Goal: Check status: Check status

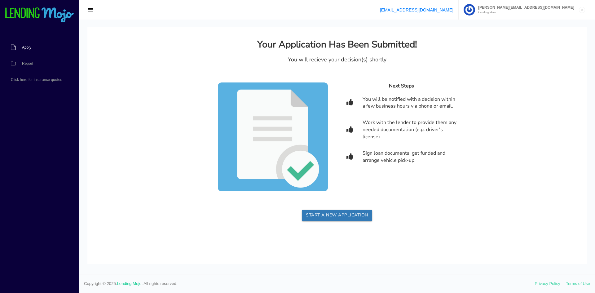
click at [46, 45] on link "Apply" at bounding box center [36, 47] width 73 height 16
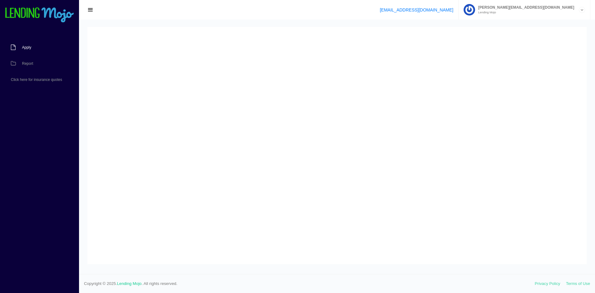
click at [27, 51] on link "Apply" at bounding box center [36, 47] width 73 height 16
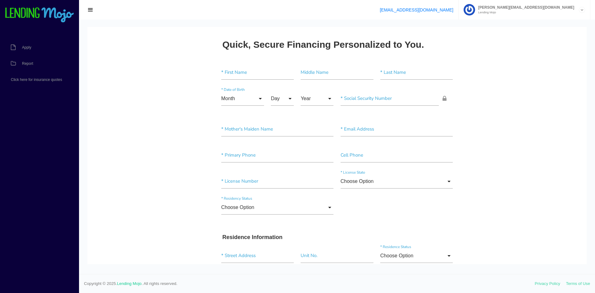
click at [577, 5] on div "john@powermotorseast.com Lending Mojo" at bounding box center [530, 10] width 110 height 20
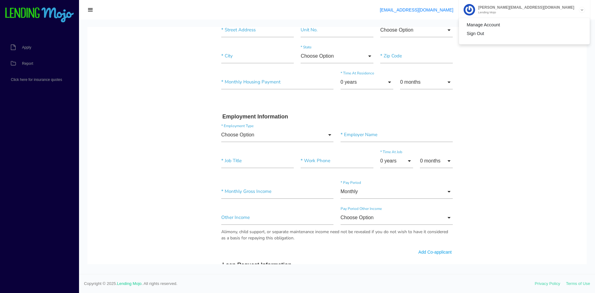
scroll to position [227, 0]
click at [90, 11] on span "button" at bounding box center [90, 10] width 6 height 7
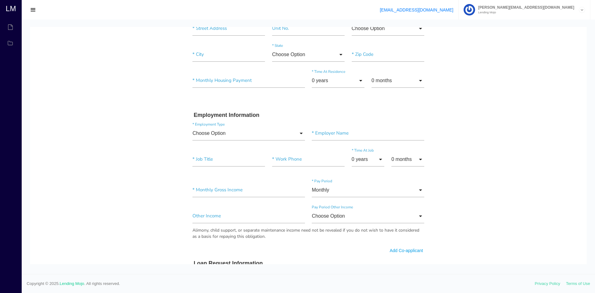
click at [33, 11] on span "button" at bounding box center [33, 10] width 6 height 7
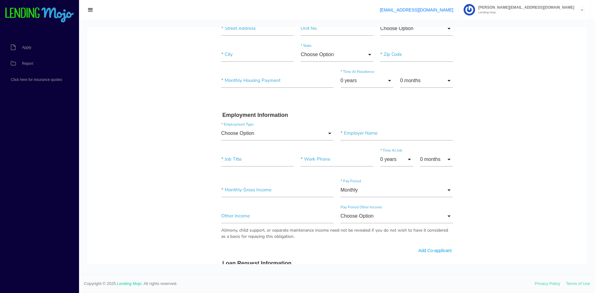
click at [35, 9] on img at bounding box center [40, 15] width 70 height 16
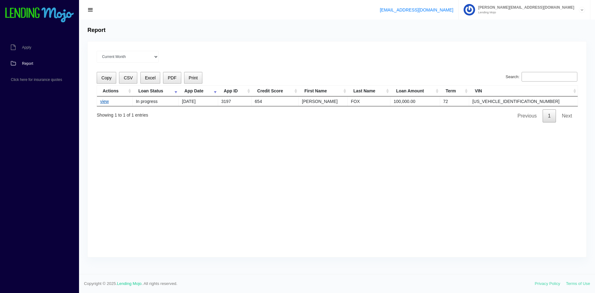
click at [106, 101] on link "view" at bounding box center [104, 101] width 9 height 5
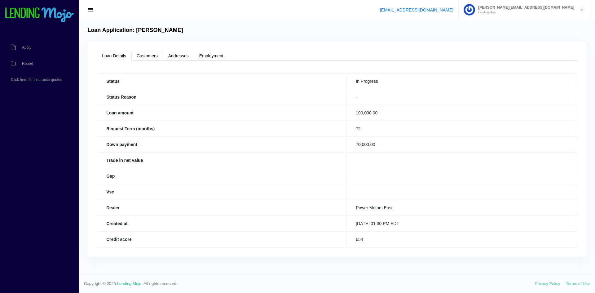
click at [151, 56] on link "Customers" at bounding box center [147, 56] width 32 height 10
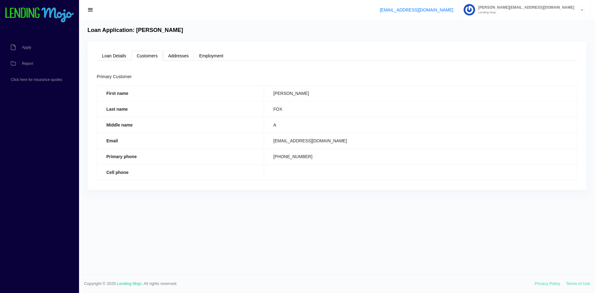
click at [172, 55] on link "Addresses" at bounding box center [178, 56] width 31 height 10
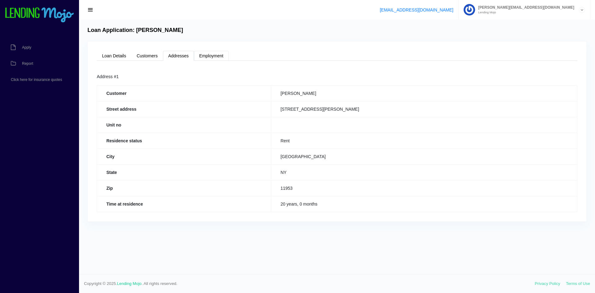
click at [205, 53] on link "Employment" at bounding box center [211, 56] width 35 height 10
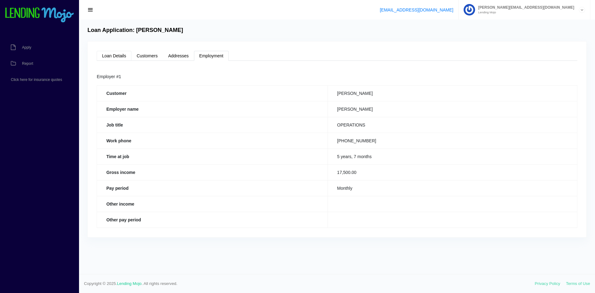
click at [117, 54] on link "Loan Details" at bounding box center [114, 56] width 35 height 10
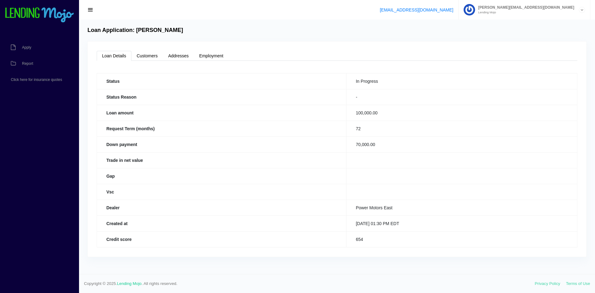
click at [32, 6] on link at bounding box center [40, 10] width 70 height 20
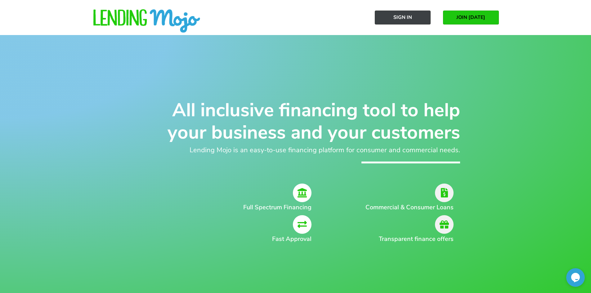
click at [415, 19] on link "Sign In" at bounding box center [403, 18] width 56 height 14
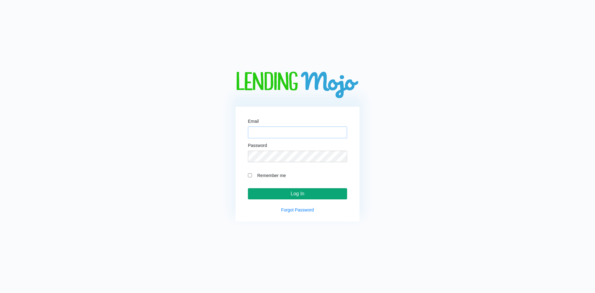
type input "john@powermotorseast.com"
click at [292, 191] on input "Log In" at bounding box center [297, 193] width 99 height 11
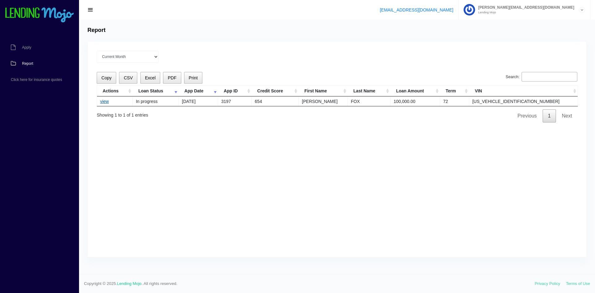
click at [105, 100] on link "view" at bounding box center [104, 101] width 9 height 5
